Goal: Navigation & Orientation: Find specific page/section

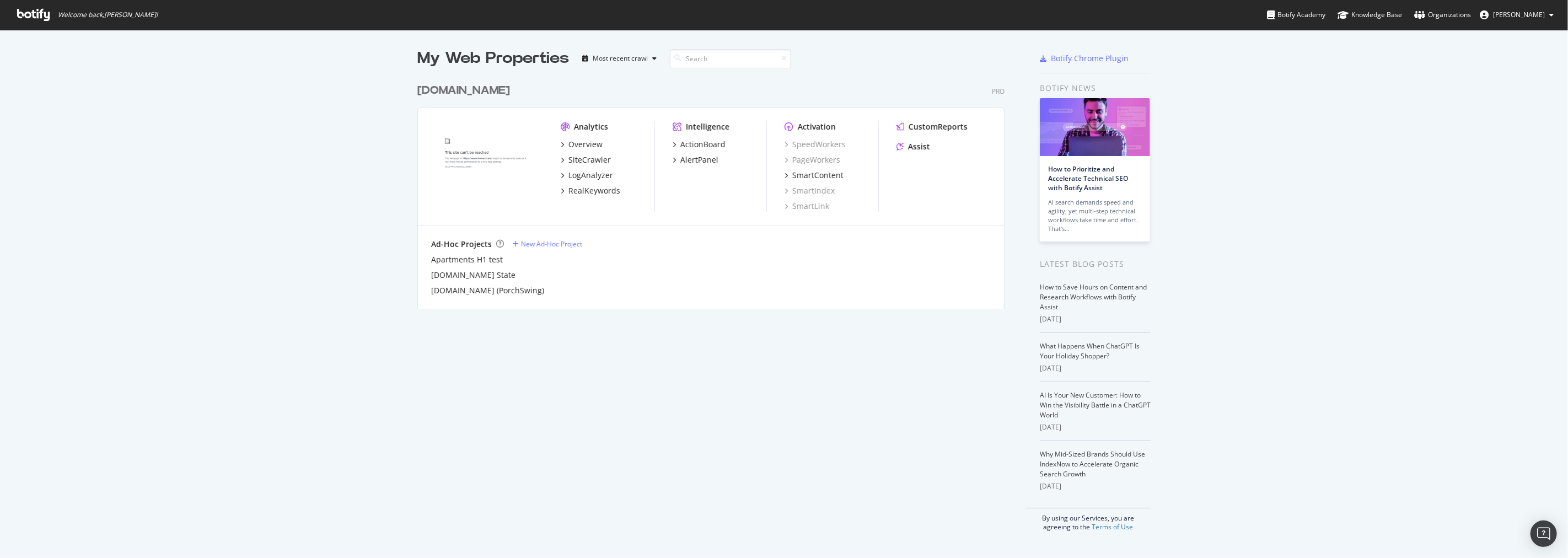
scroll to position [548, 1550]
click at [572, 144] on div "Overview" at bounding box center [586, 144] width 34 height 11
